Goal: Transaction & Acquisition: Book appointment/travel/reservation

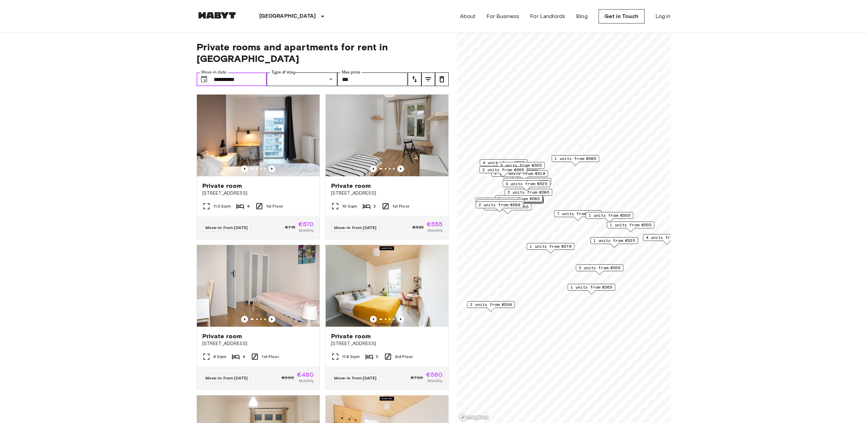
click at [246, 73] on input "**********" at bounding box center [240, 80] width 53 height 14
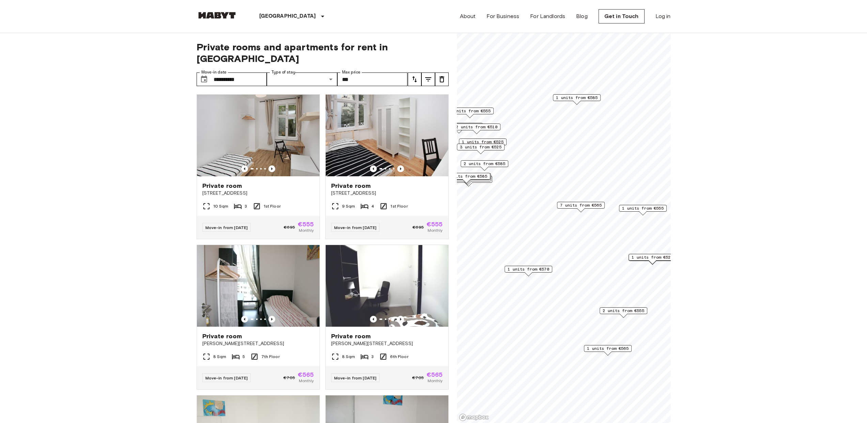
click at [582, 206] on span "7 units from €565" at bounding box center [581, 205] width 42 height 6
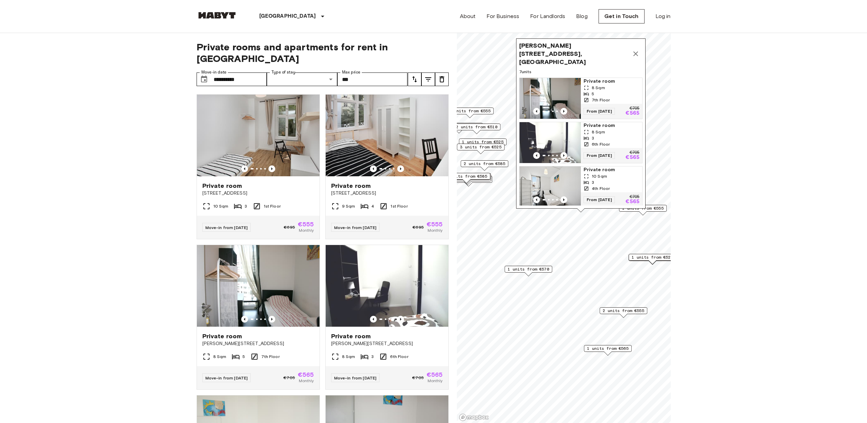
click at [637, 50] on icon "Map marker" at bounding box center [636, 54] width 8 height 8
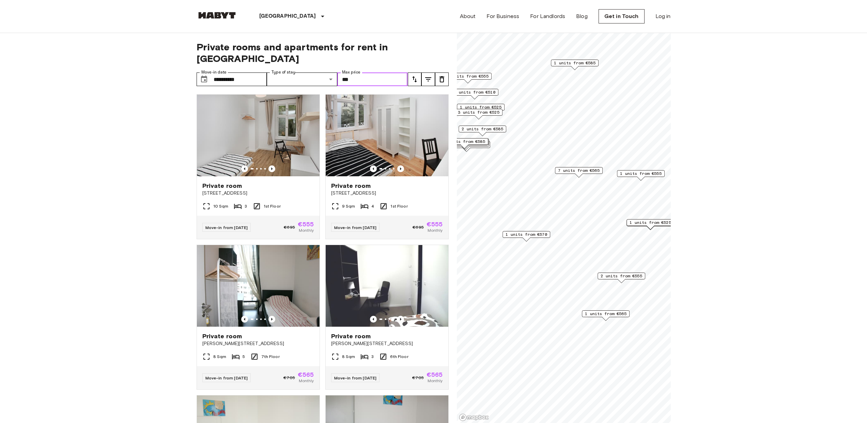
click at [361, 73] on input "***" at bounding box center [372, 80] width 71 height 14
click at [527, 234] on span "1 units from €570" at bounding box center [527, 235] width 42 height 6
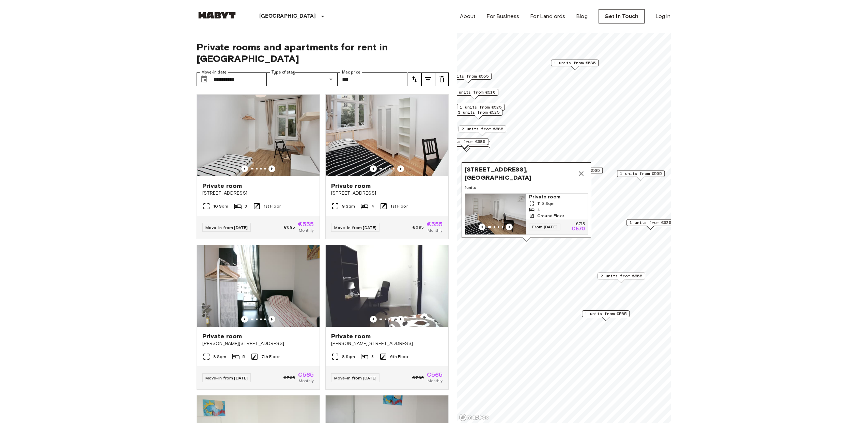
click at [542, 201] on span "11.5 Sqm" at bounding box center [545, 204] width 17 height 6
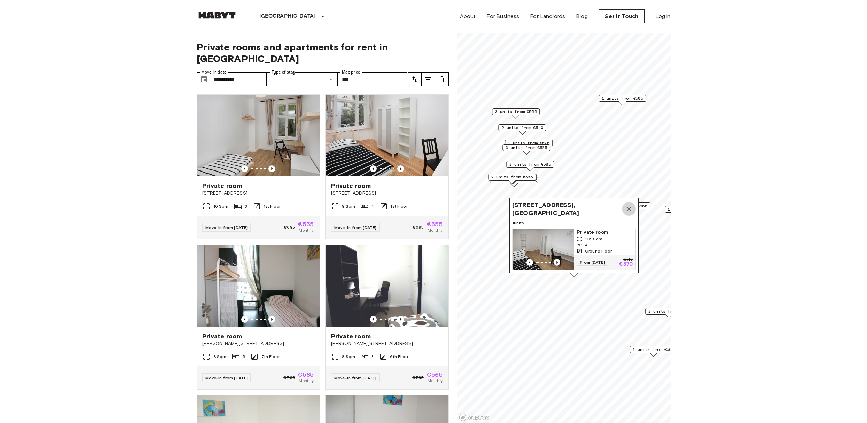
click at [629, 205] on icon "Map marker" at bounding box center [629, 209] width 8 height 8
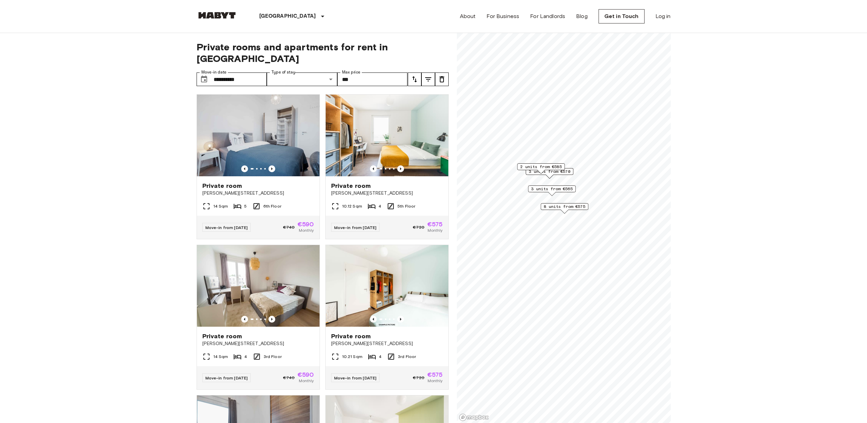
click at [551, 190] on span "3 units from €565" at bounding box center [552, 189] width 42 height 6
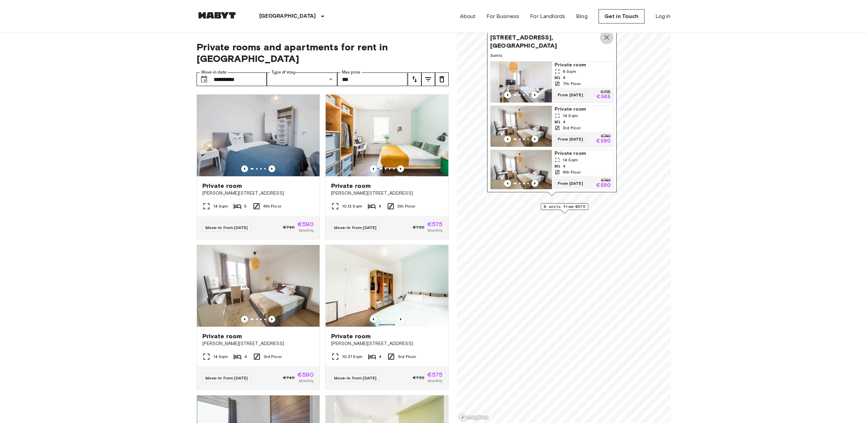
click at [608, 35] on icon "Map marker" at bounding box center [607, 37] width 8 height 8
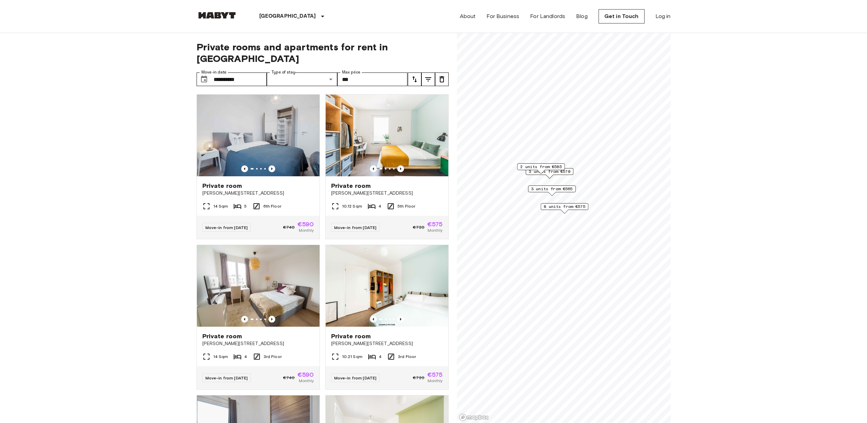
click at [566, 205] on span "8 units from €575" at bounding box center [565, 207] width 42 height 6
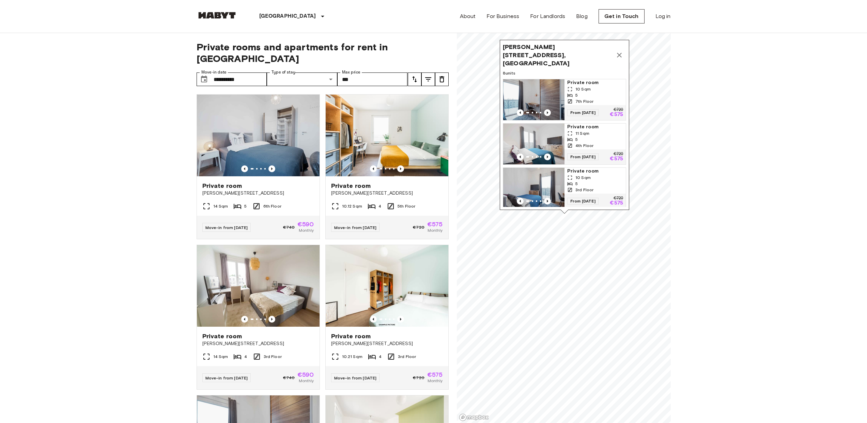
click at [594, 137] on div "5" at bounding box center [595, 140] width 56 height 6
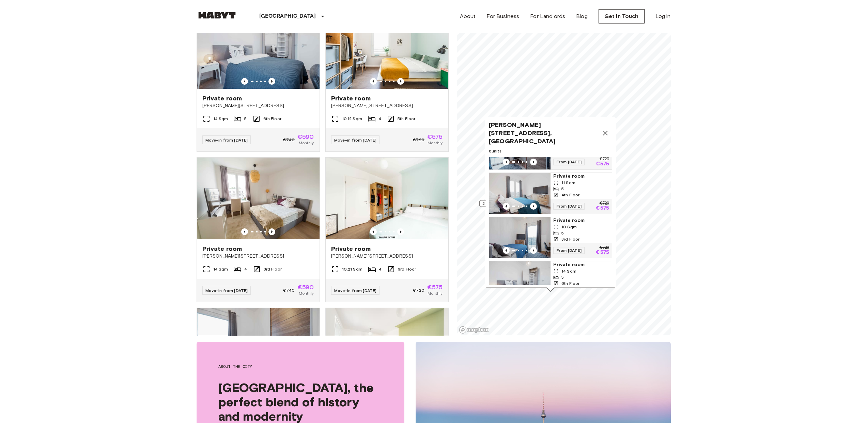
scroll to position [22, 0]
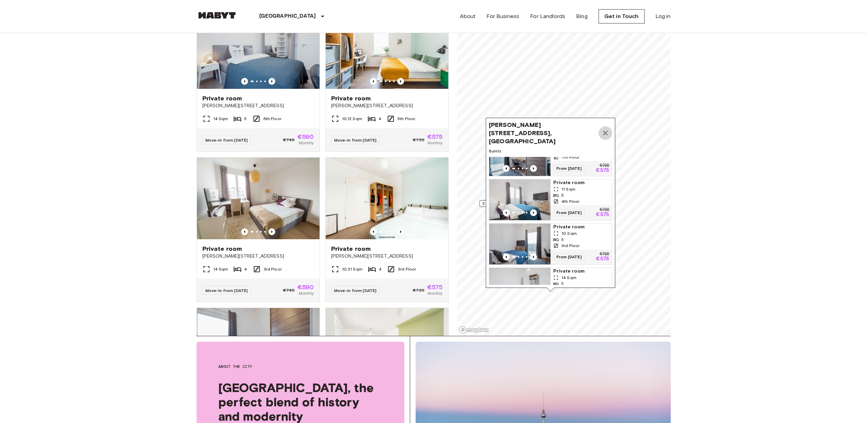
click at [606, 131] on icon "Map marker" at bounding box center [605, 133] width 5 height 5
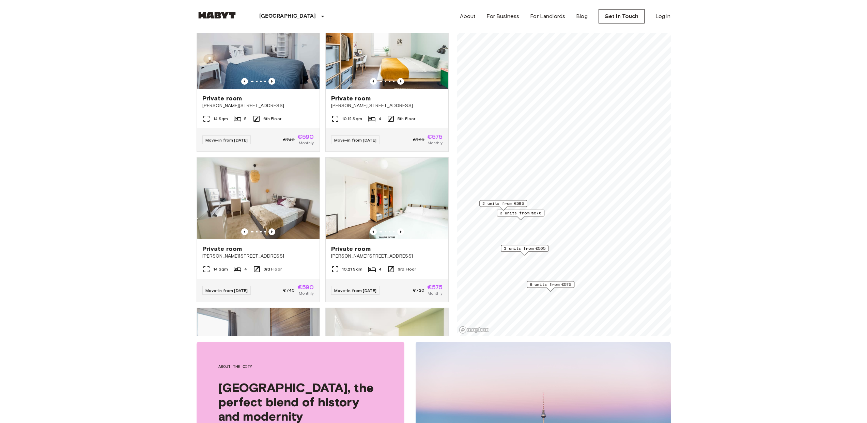
click at [501, 202] on span "2 units from €585" at bounding box center [503, 204] width 42 height 6
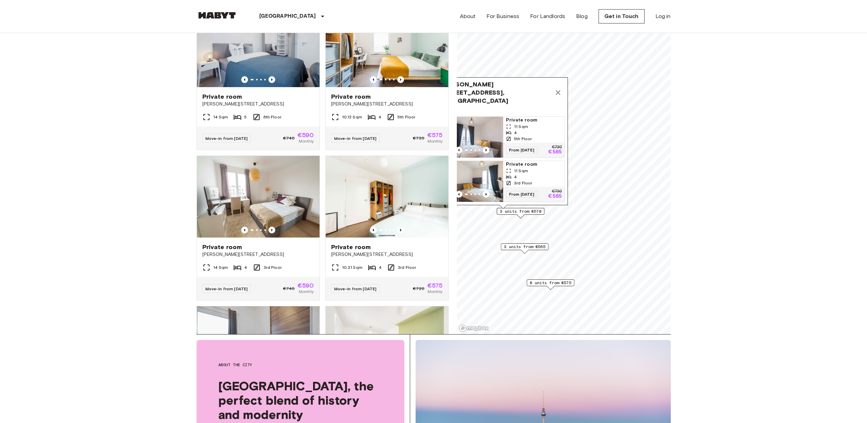
scroll to position [89, 0]
click at [530, 248] on span "3 units from €565" at bounding box center [525, 247] width 42 height 6
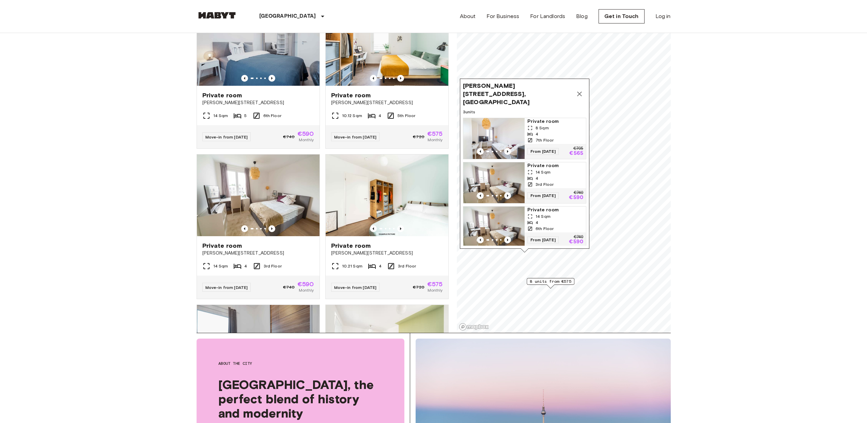
scroll to position [90, 0]
click at [559, 176] on div "4" at bounding box center [555, 179] width 56 height 6
click at [582, 93] on icon "Map marker" at bounding box center [579, 94] width 8 height 8
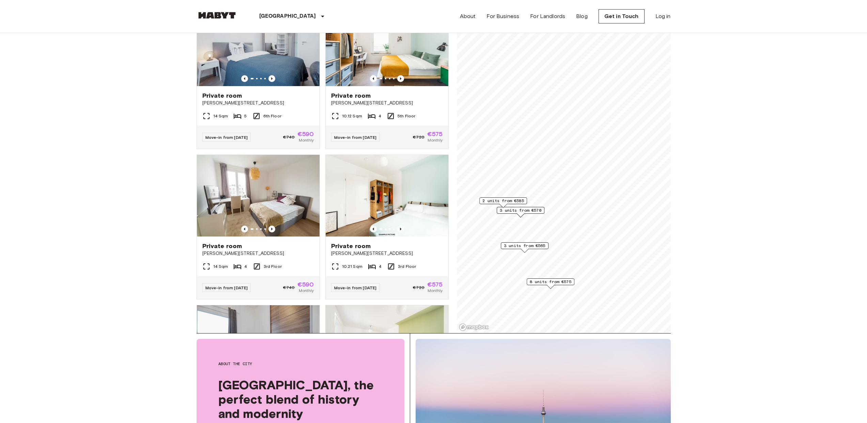
click at [548, 283] on span "8 units from €575" at bounding box center [551, 282] width 42 height 6
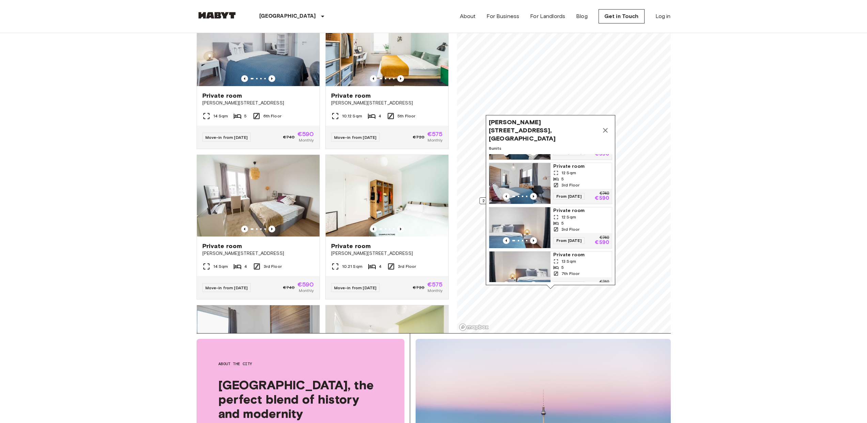
scroll to position [220, 0]
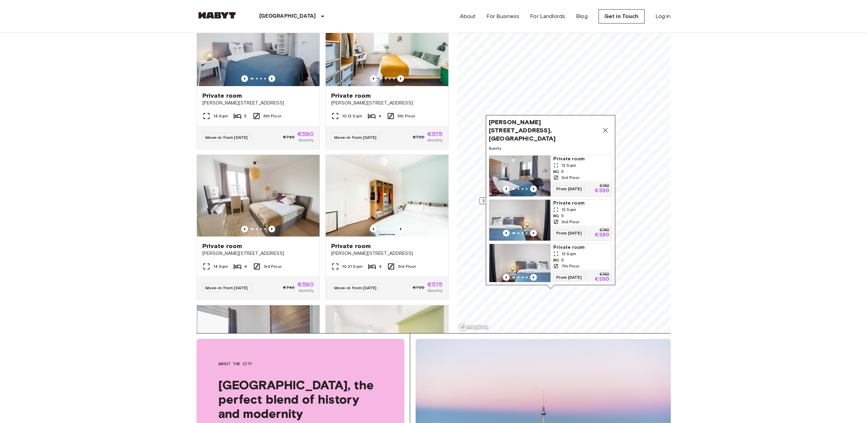
click at [582, 213] on div "5" at bounding box center [581, 216] width 56 height 6
click at [604, 126] on icon "Map marker" at bounding box center [605, 130] width 8 height 8
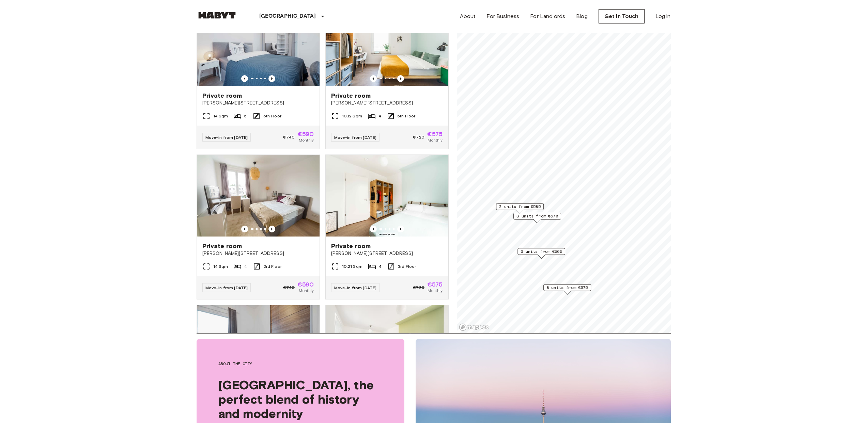
click at [517, 208] on span "2 units from €585" at bounding box center [520, 207] width 42 height 6
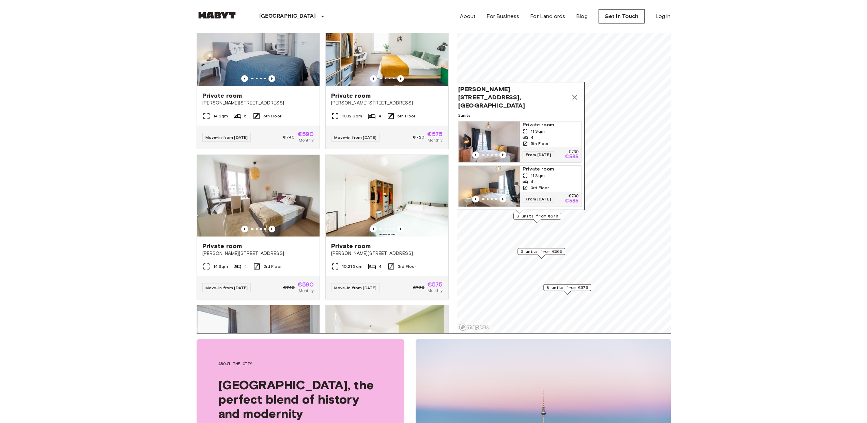
click at [550, 173] on div "11 Sqm" at bounding box center [551, 176] width 56 height 6
click at [577, 96] on icon "Map marker" at bounding box center [575, 97] width 8 height 8
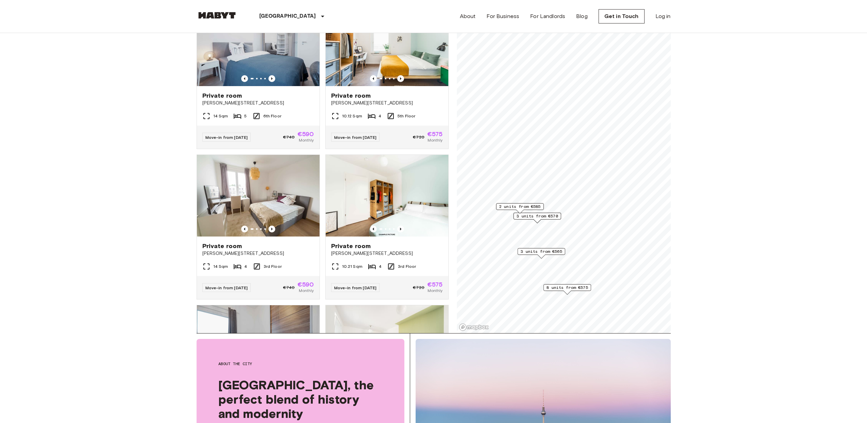
click at [566, 286] on span "8 units from €575" at bounding box center [567, 288] width 42 height 6
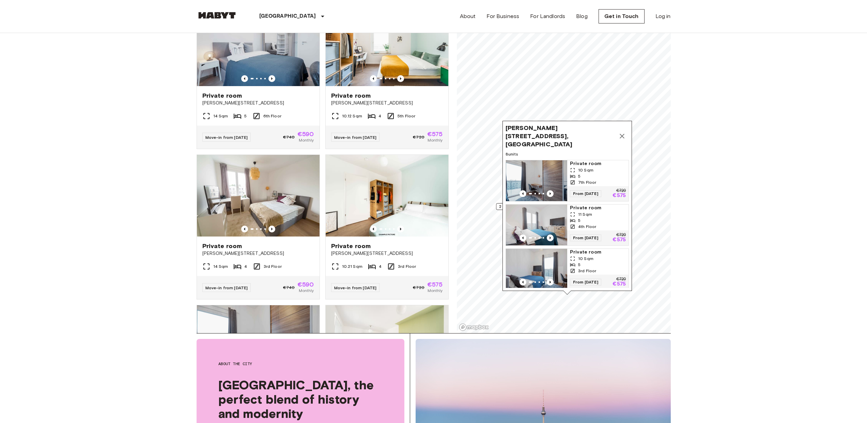
click at [621, 132] on icon "Map marker" at bounding box center [622, 136] width 8 height 8
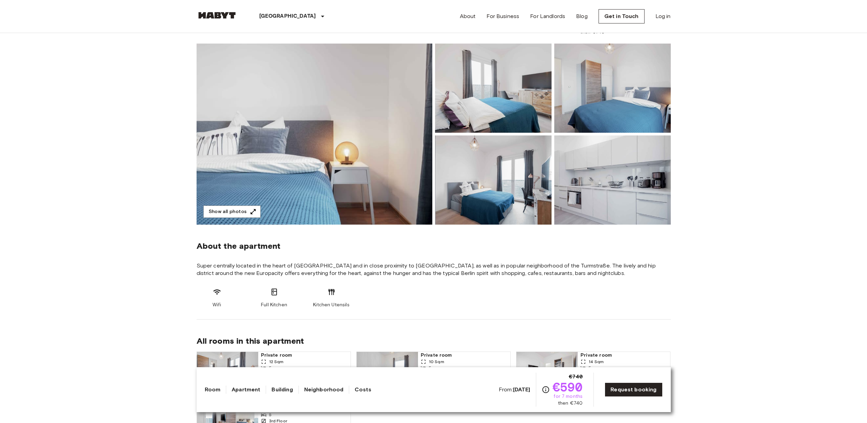
scroll to position [215, 0]
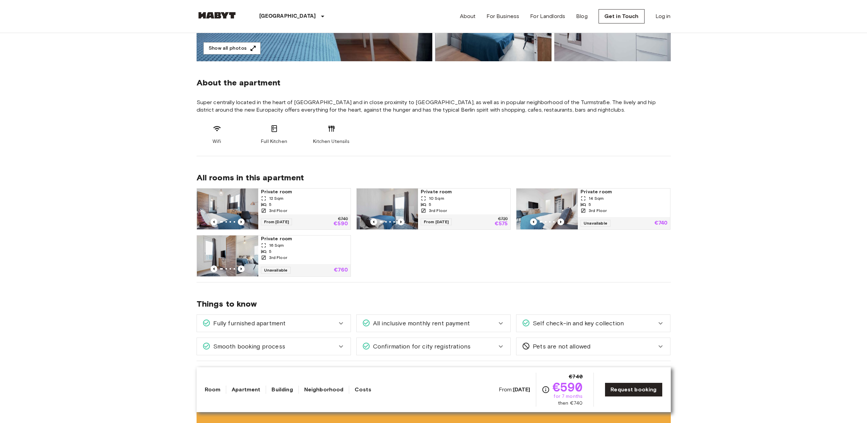
click at [465, 209] on div "3rd Floor" at bounding box center [464, 211] width 87 height 6
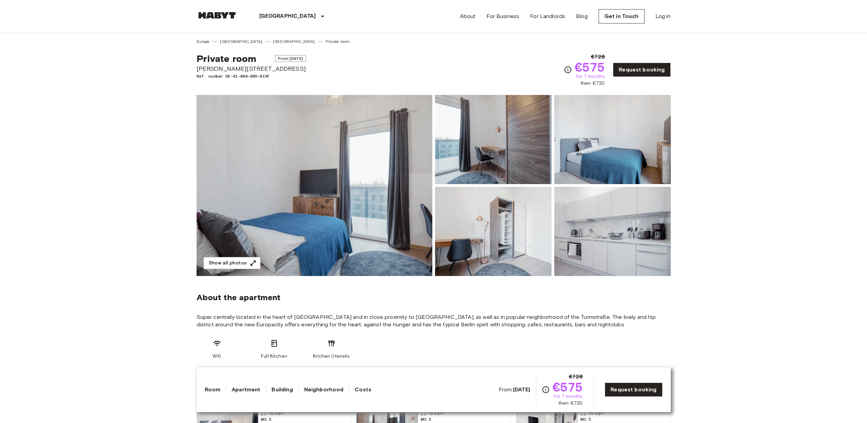
click at [415, 145] on img at bounding box center [315, 185] width 236 height 181
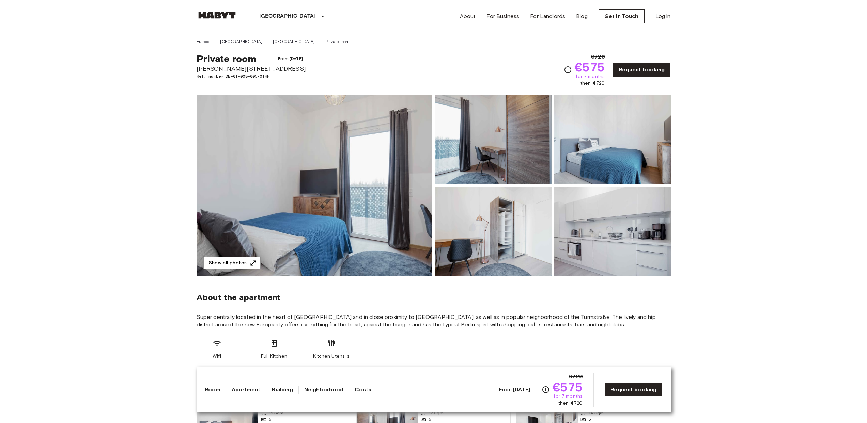
click at [330, 174] on img at bounding box center [315, 185] width 236 height 181
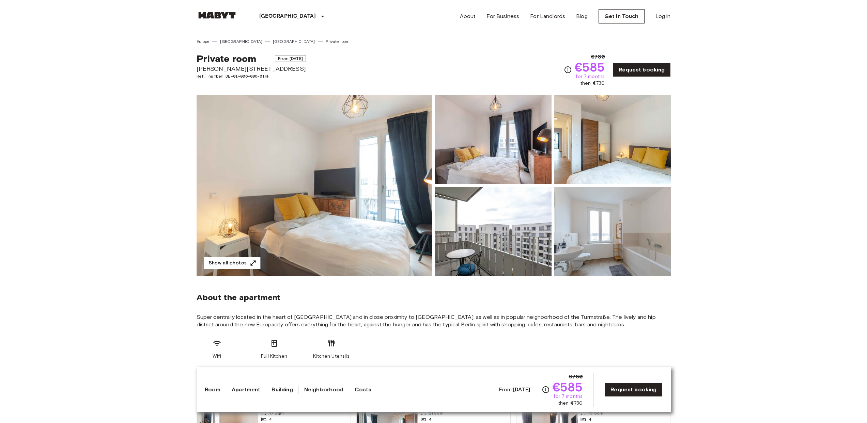
click at [570, 69] on icon "Check cost overview for full price breakdown. Please note that discounts apply …" at bounding box center [568, 70] width 8 height 8
click at [464, 73] on div "Private room From [DATE] [PERSON_NAME][STREET_ADDRESS]. number DE-01-006-006-01…" at bounding box center [434, 66] width 474 height 42
drag, startPoint x: 275, startPoint y: 76, endPoint x: 192, endPoint y: 54, distance: 85.7
click at [355, 77] on div "Private room From [DATE] [PERSON_NAME][STREET_ADDRESS]. number DE-01-006-006-01…" at bounding box center [434, 66] width 474 height 42
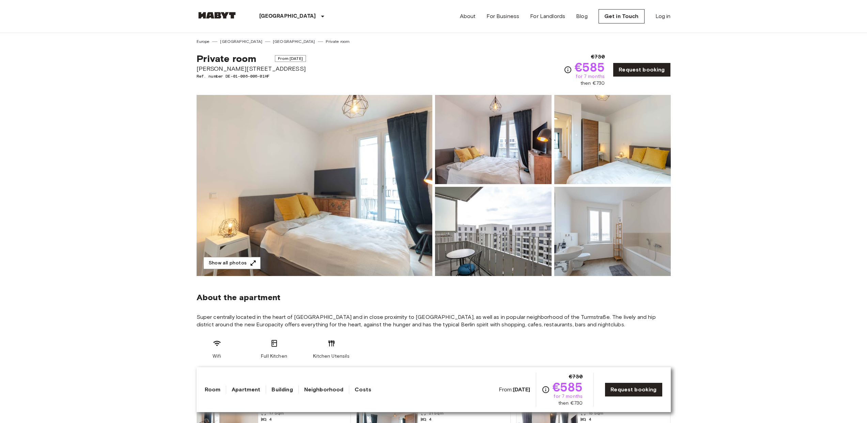
click at [343, 185] on img at bounding box center [315, 185] width 236 height 181
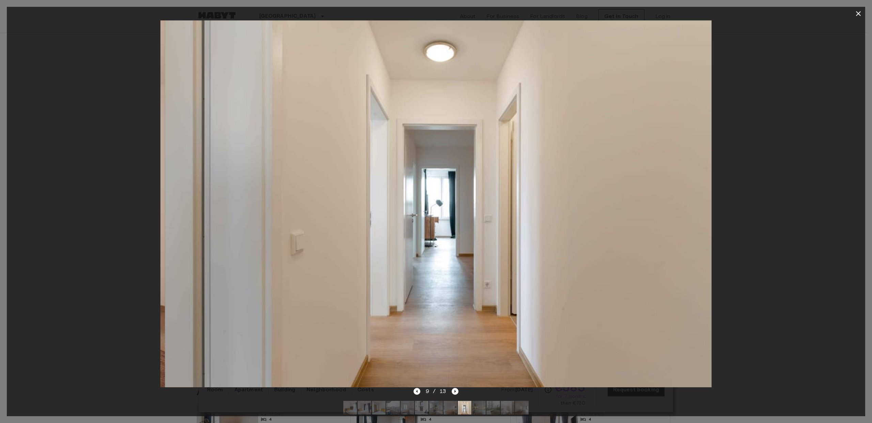
click at [856, 14] on icon "button" at bounding box center [858, 14] width 8 height 8
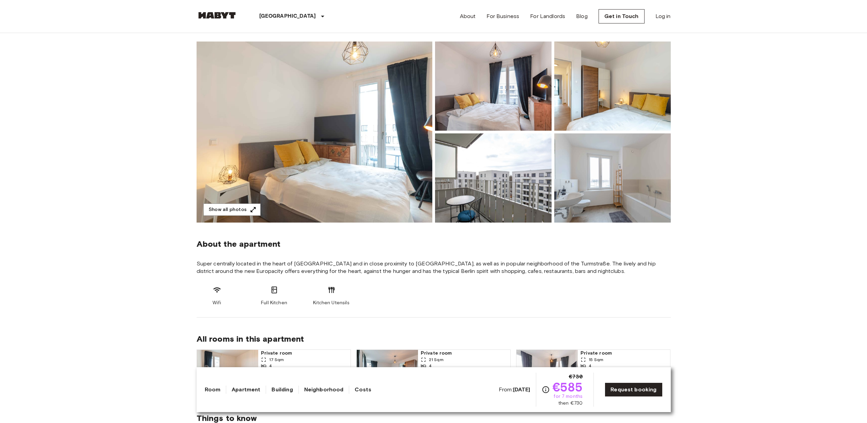
scroll to position [1, 0]
